Goal: Communication & Community: Answer question/provide support

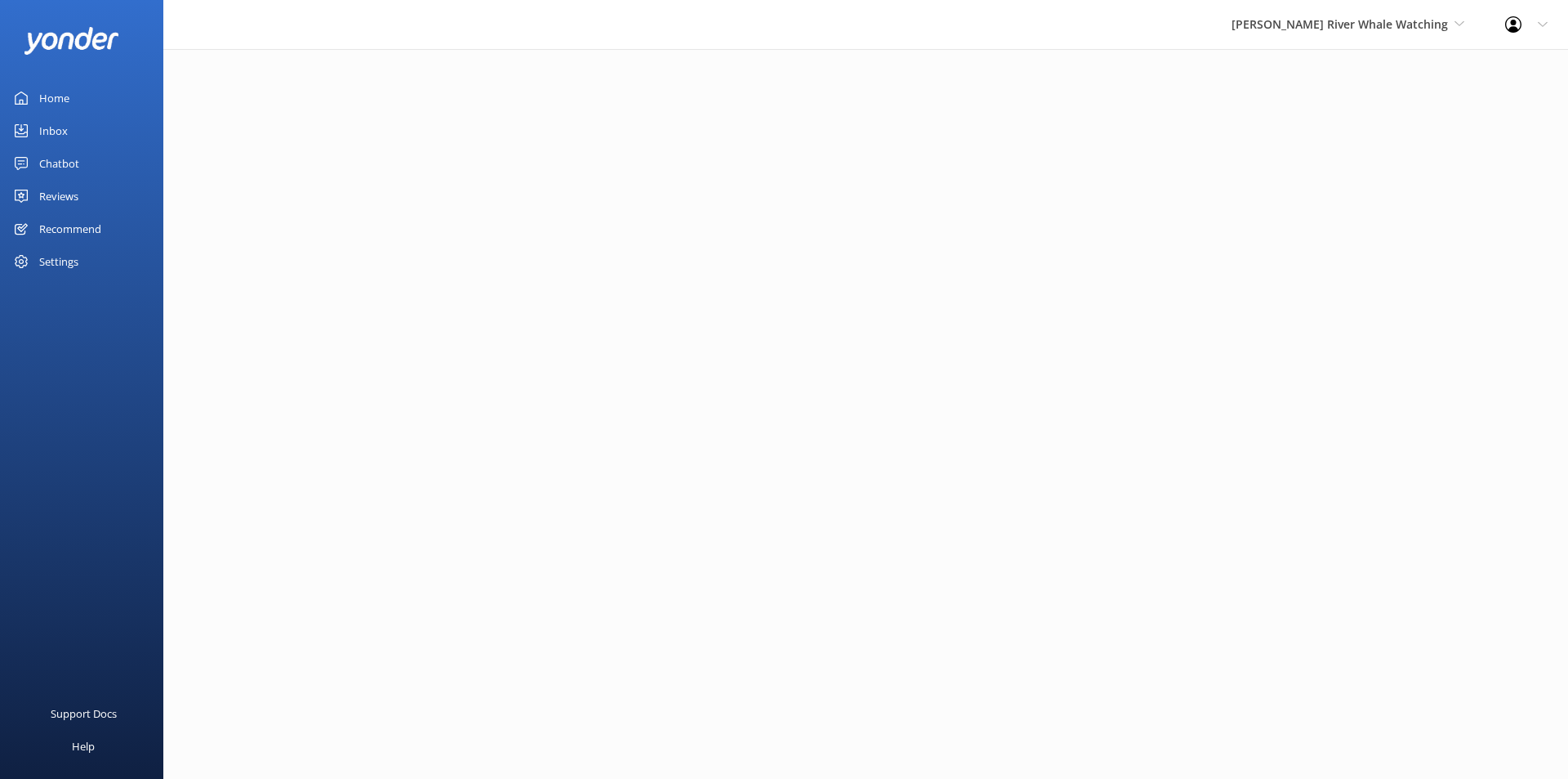
click at [72, 190] on div "Reviews" at bounding box center [58, 196] width 39 height 33
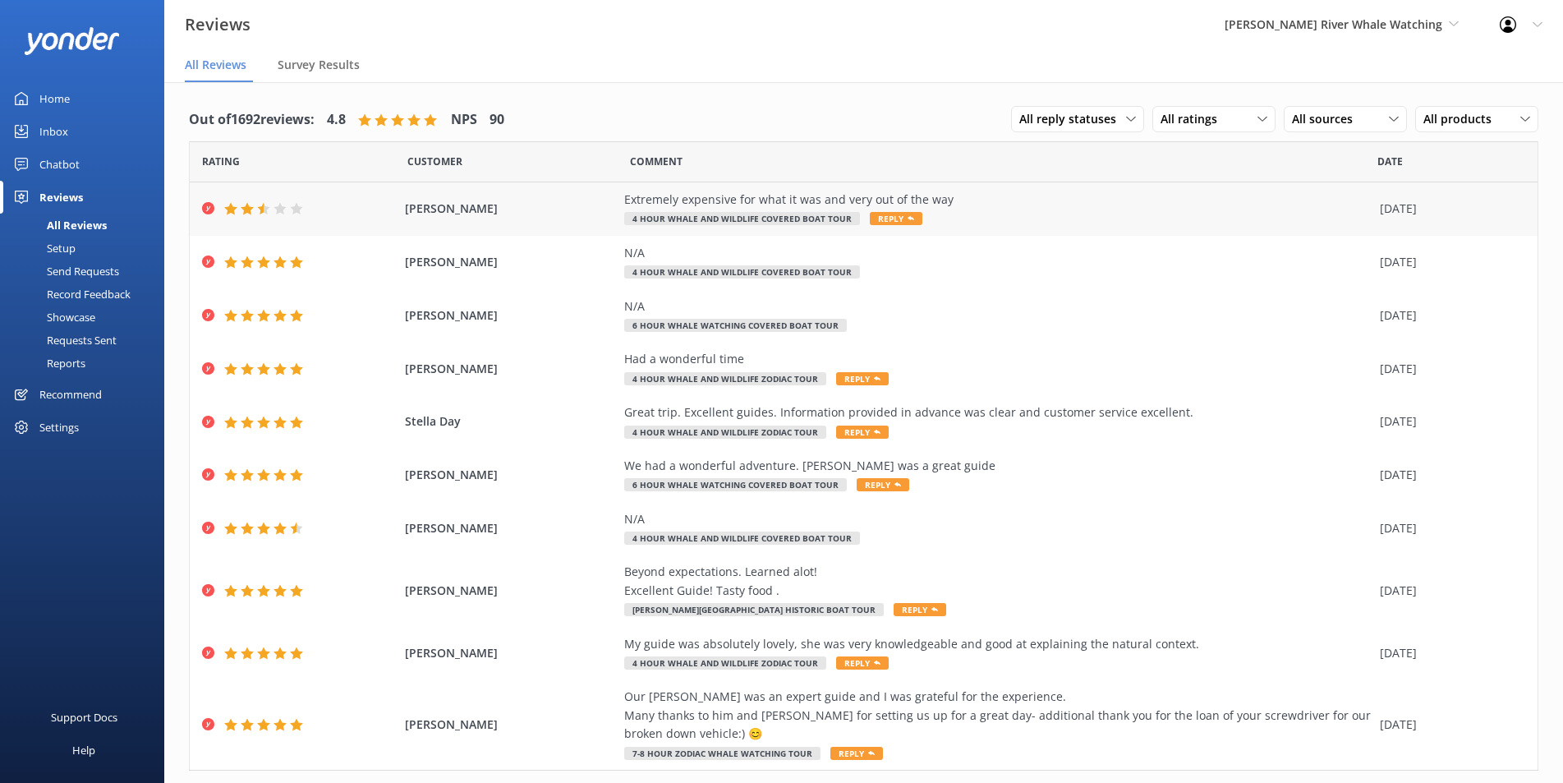
click at [977, 205] on div "Extremely expensive for what it was and very out of the way" at bounding box center [997, 200] width 747 height 18
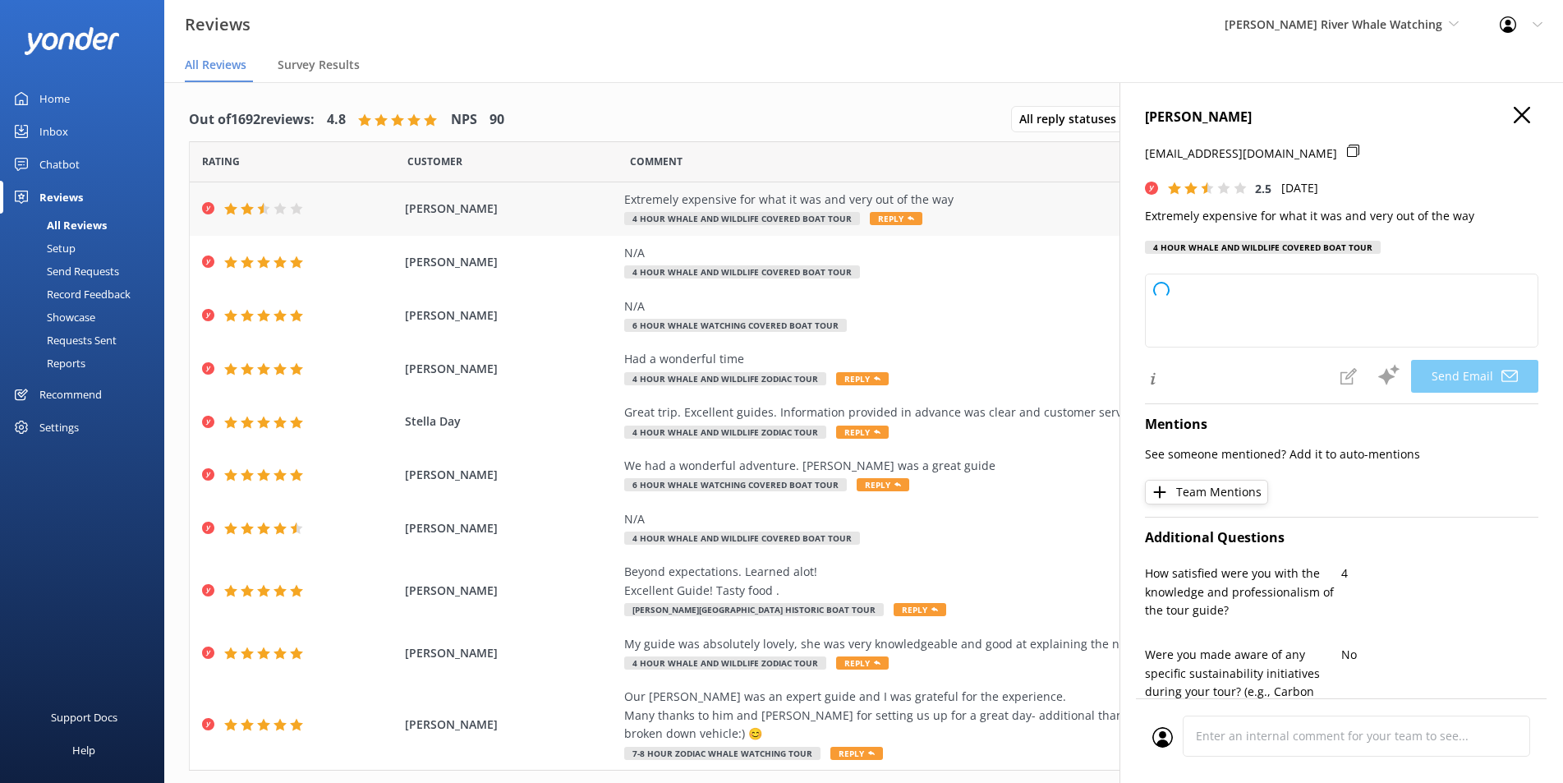
type textarea "Hi [PERSON_NAME], thank you for sharing your feedback. We're sorry to hear that…"
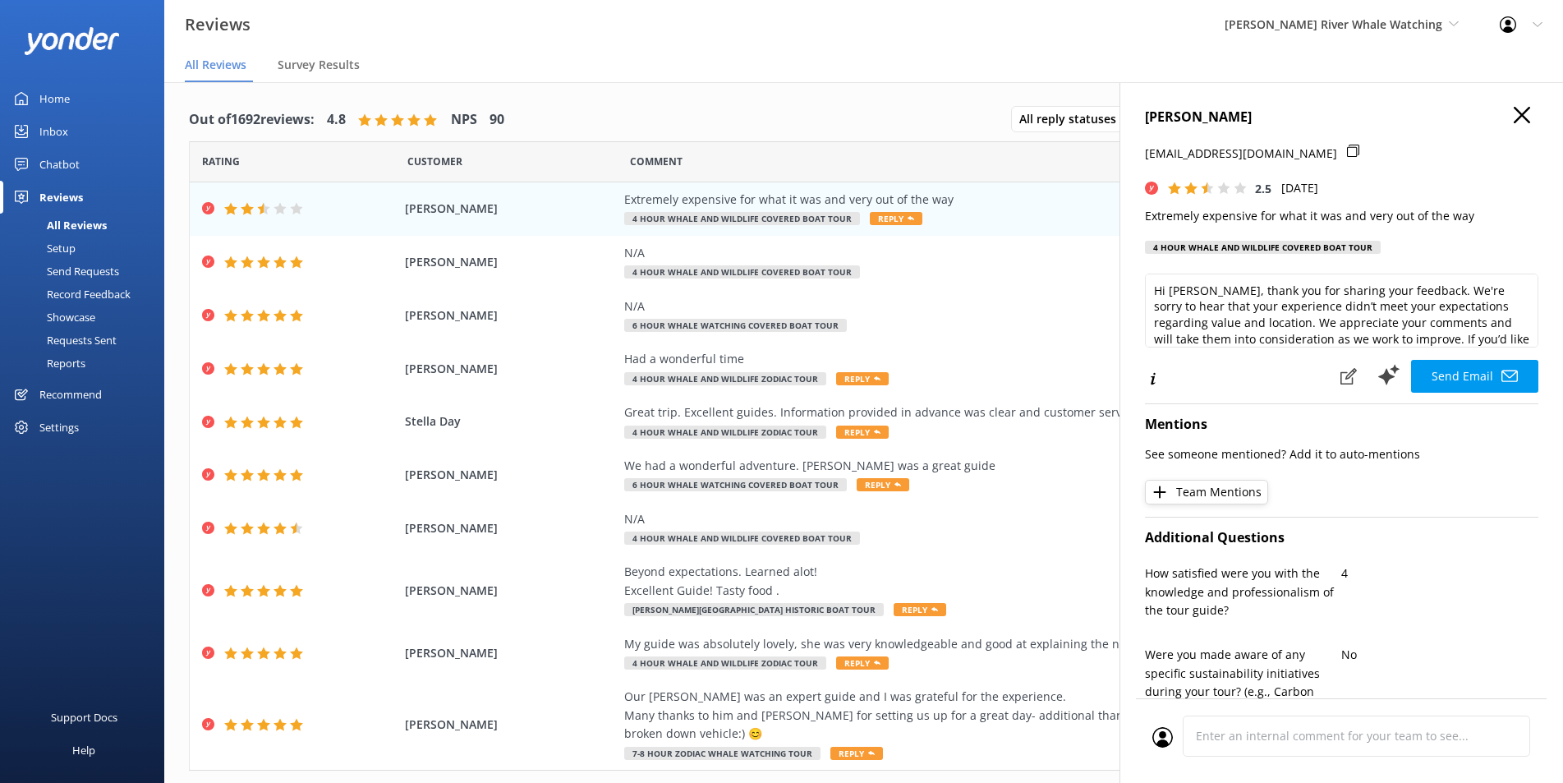
click at [1516, 123] on h4 "[PERSON_NAME]" at bounding box center [1341, 117] width 393 height 21
click at [1514, 108] on icon at bounding box center [1522, 115] width 16 height 16
